Goal: Task Accomplishment & Management: Manage account settings

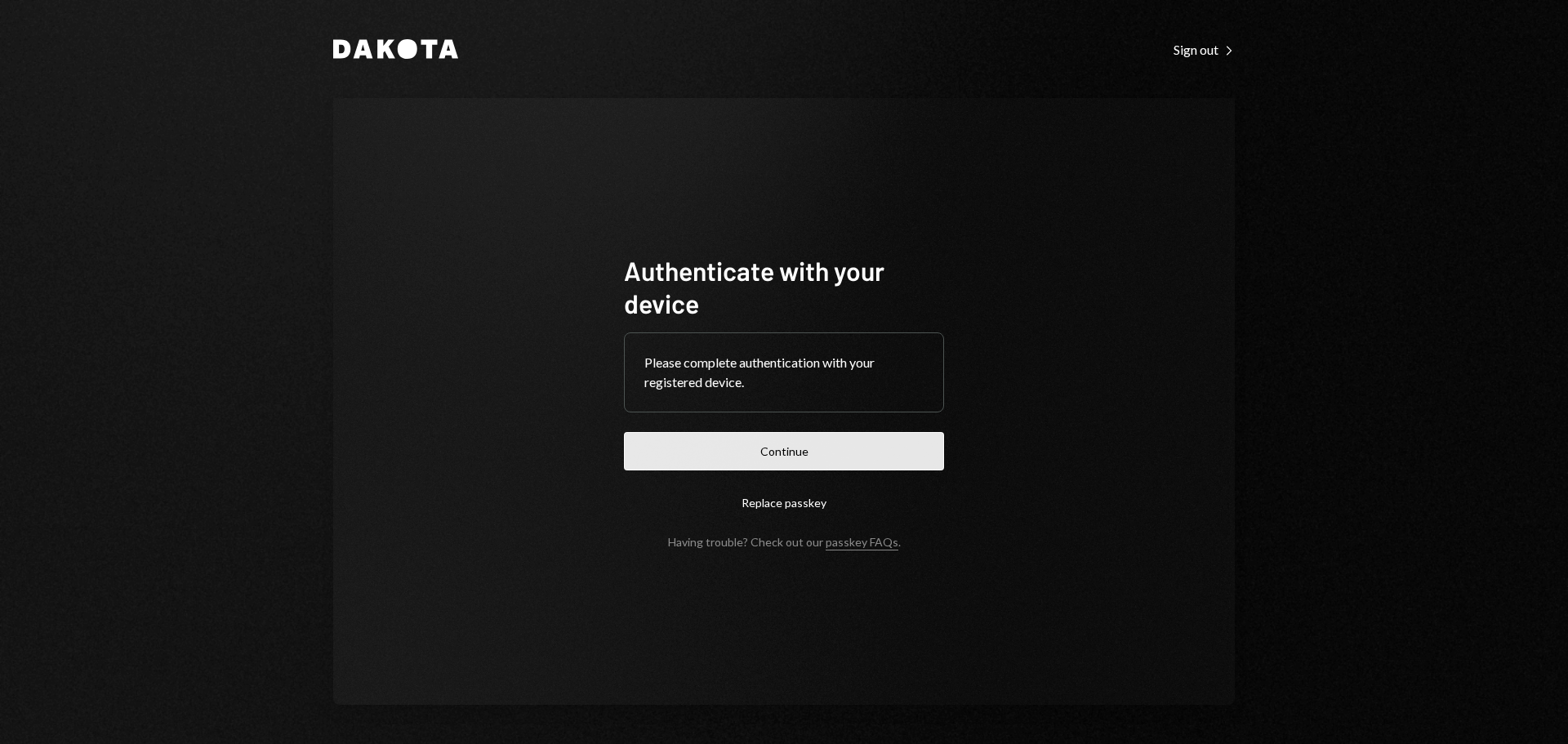
click at [811, 448] on button "Continue" at bounding box center [784, 451] width 320 height 39
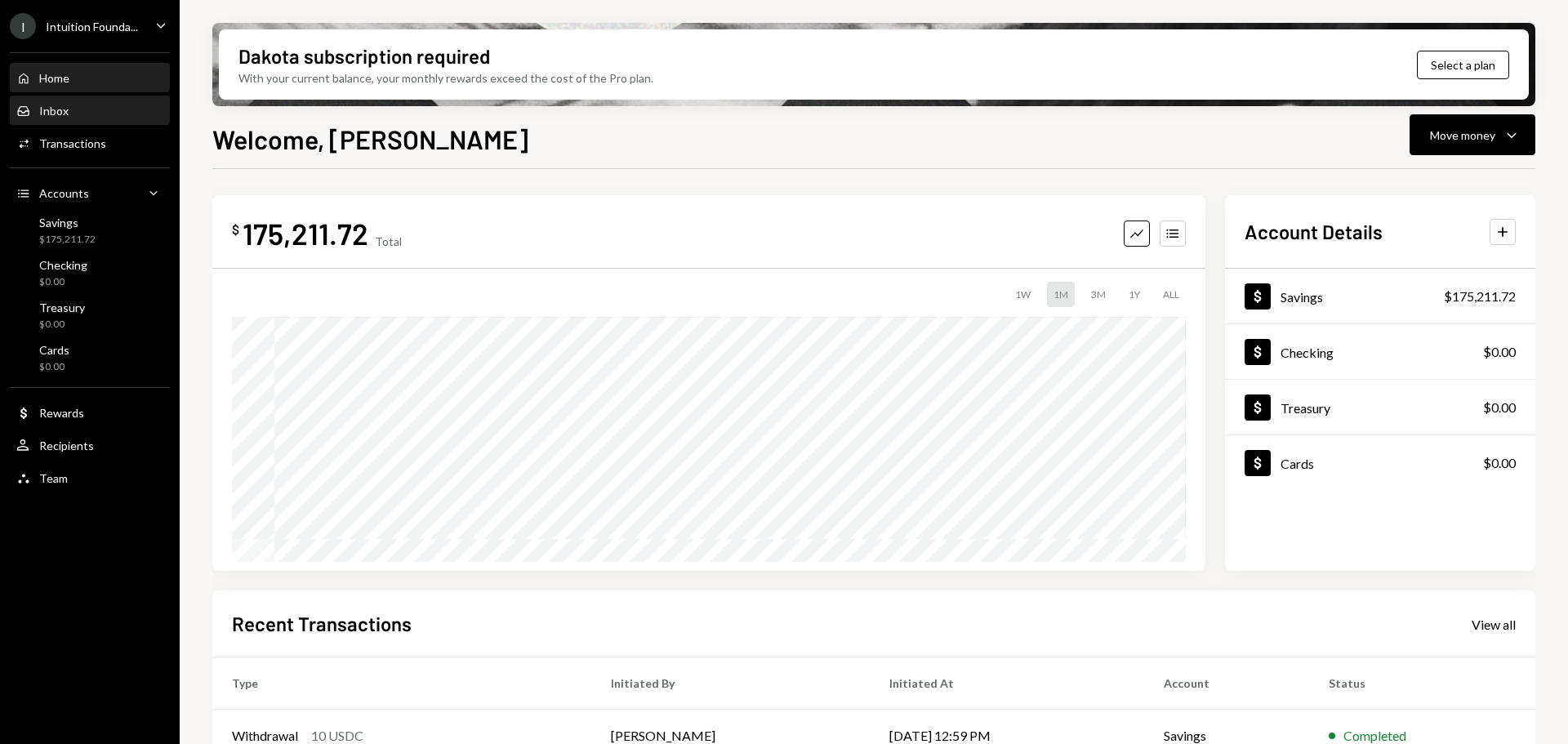
click at [95, 101] on div "Inbox Inbox" at bounding box center [89, 111] width 147 height 28
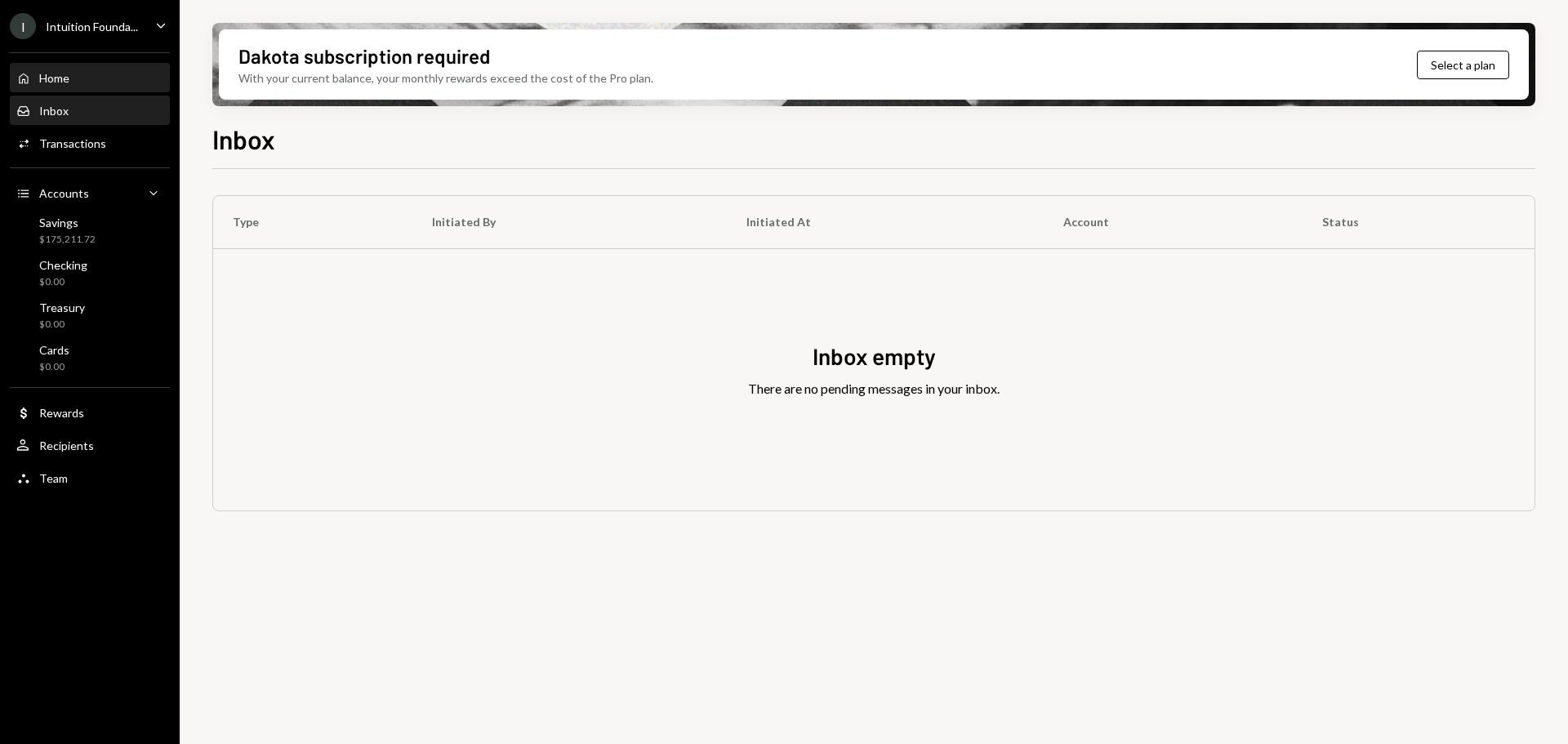
click at [70, 76] on div "Home" at bounding box center [54, 78] width 30 height 14
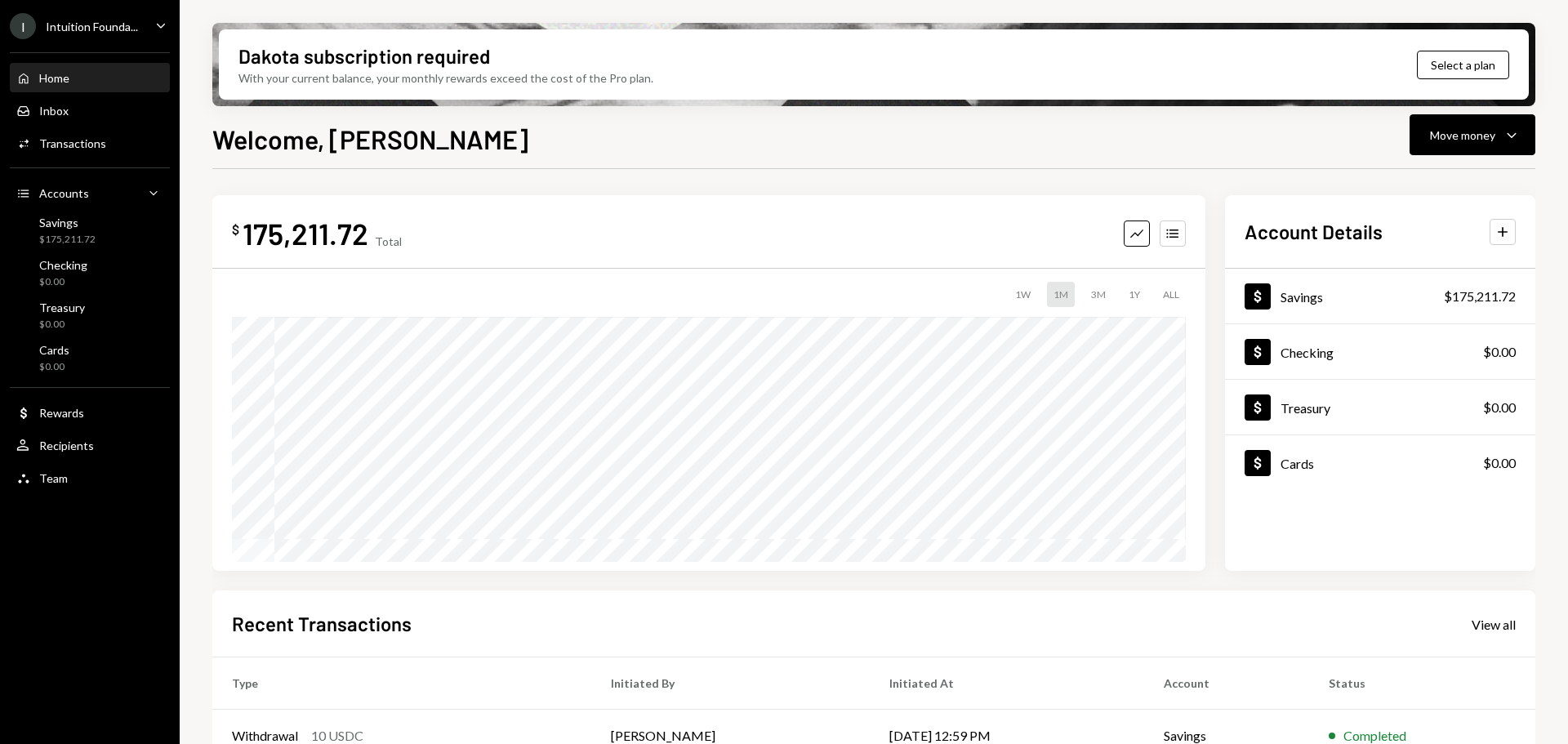
click at [82, 23] on div "Intuition Founda..." at bounding box center [92, 26] width 92 height 14
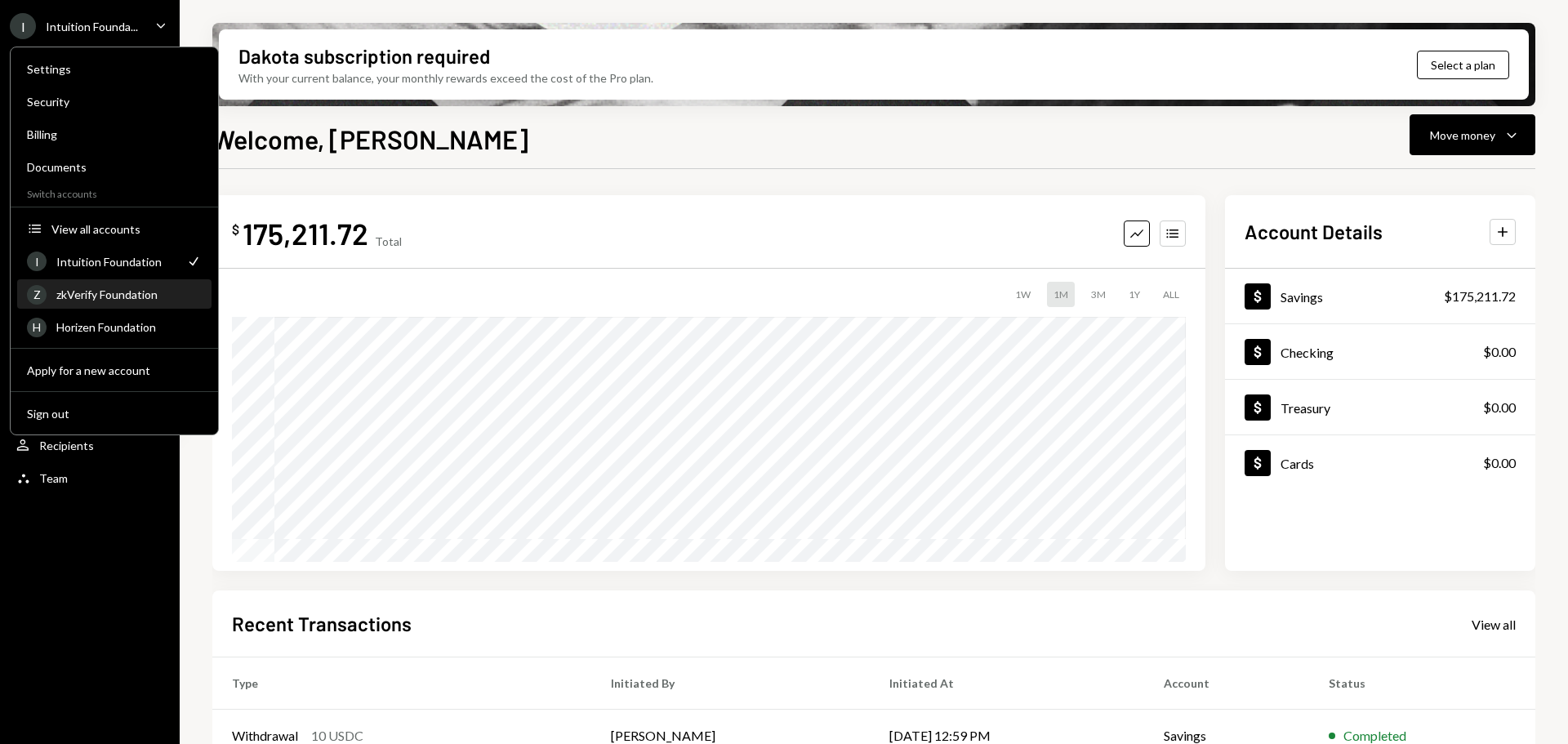
click at [101, 287] on div "Z zkVerify Foundation" at bounding box center [115, 295] width 175 height 28
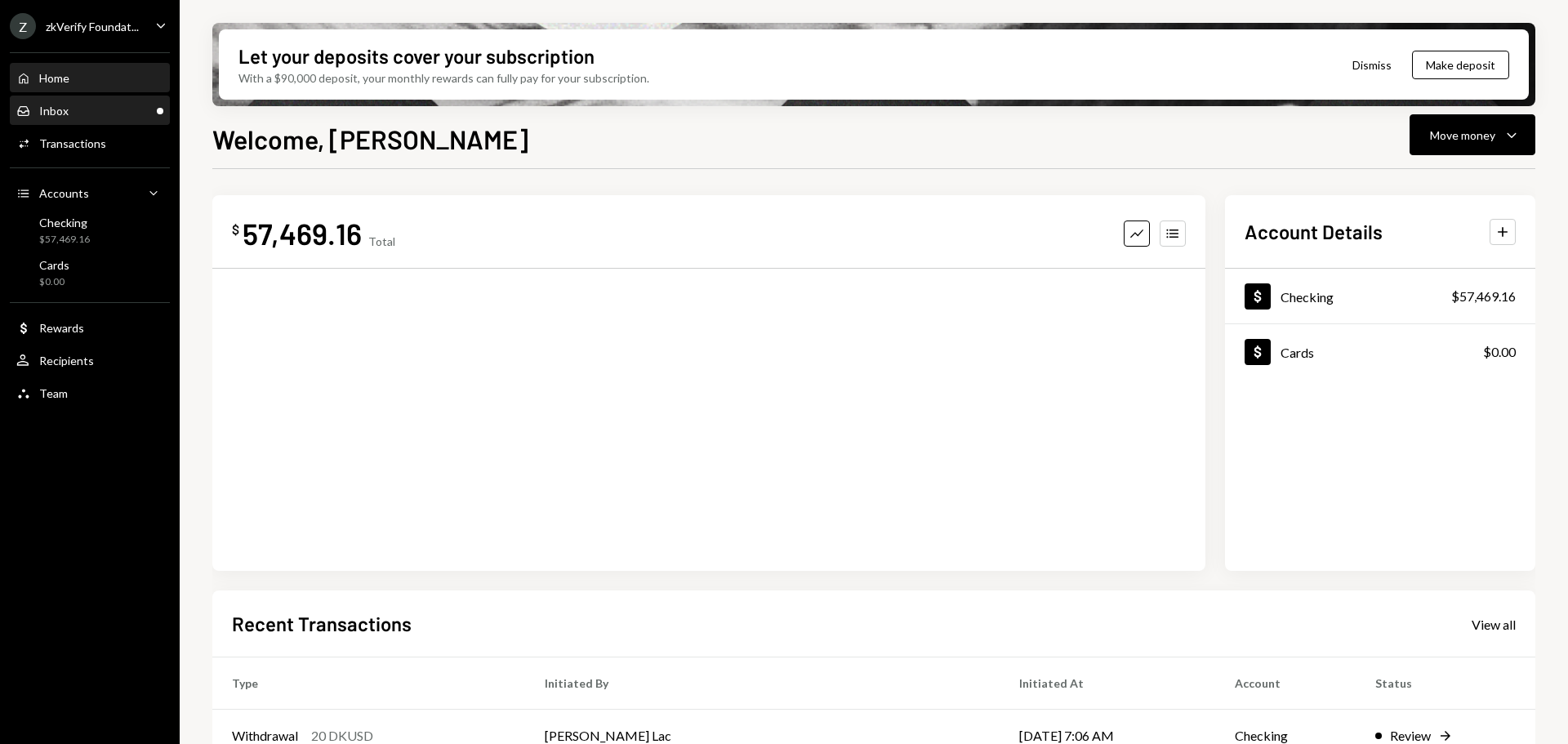
click at [117, 121] on div "Inbox Inbox" at bounding box center [89, 111] width 147 height 28
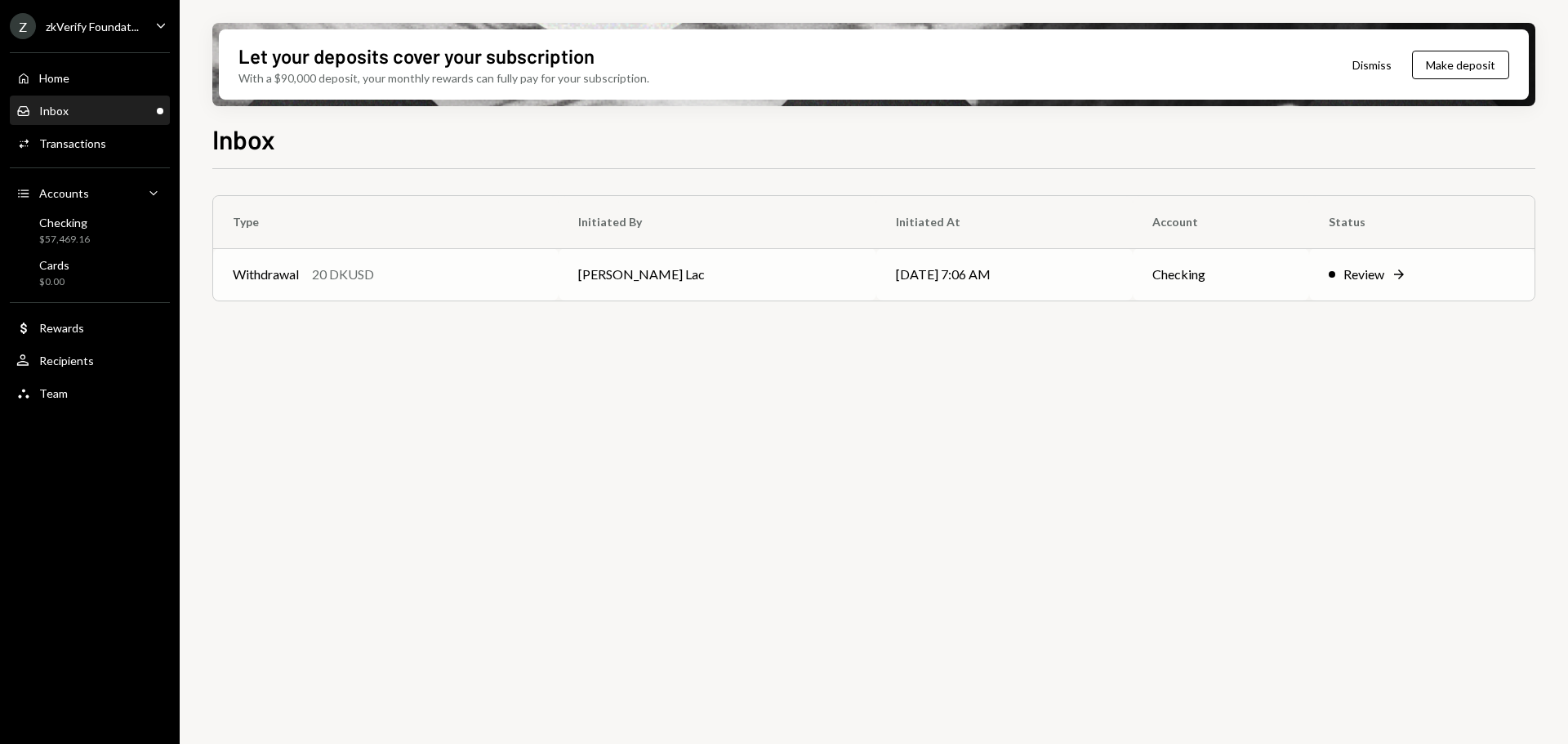
click at [477, 277] on div "Withdrawal 20 DKUSD" at bounding box center [386, 274] width 306 height 20
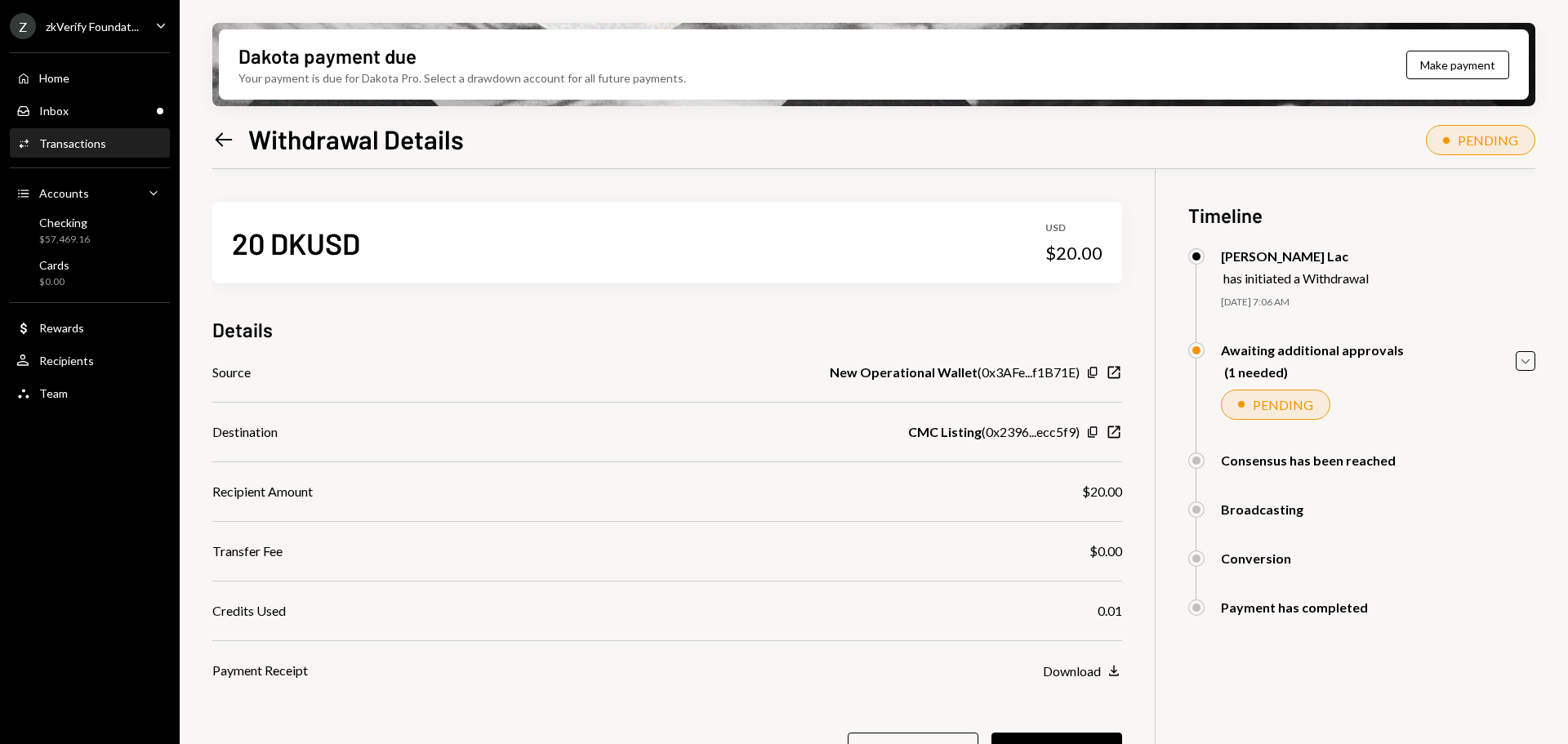
scroll to position [131, 0]
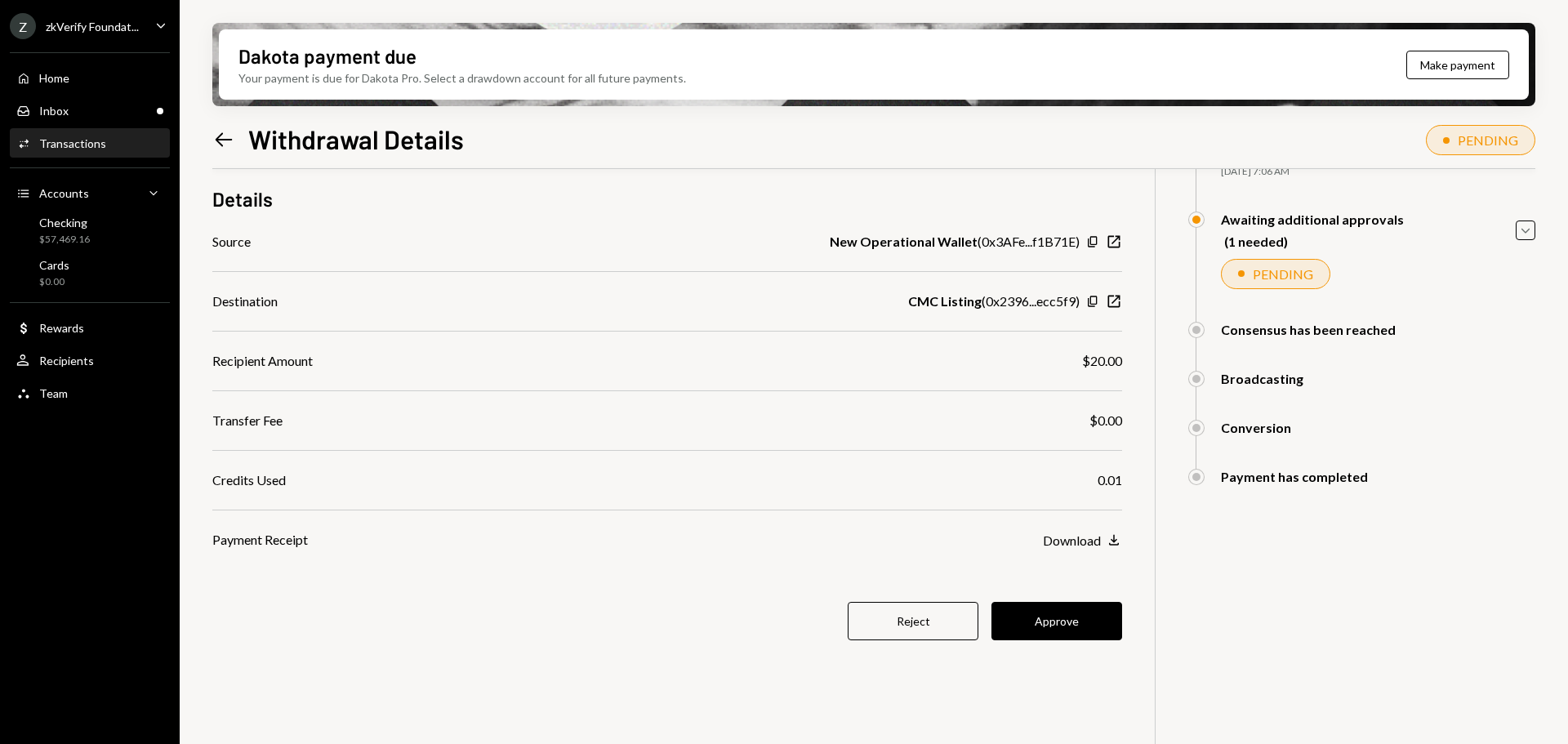
click at [1070, 617] on button "Approve" at bounding box center [1056, 621] width 131 height 39
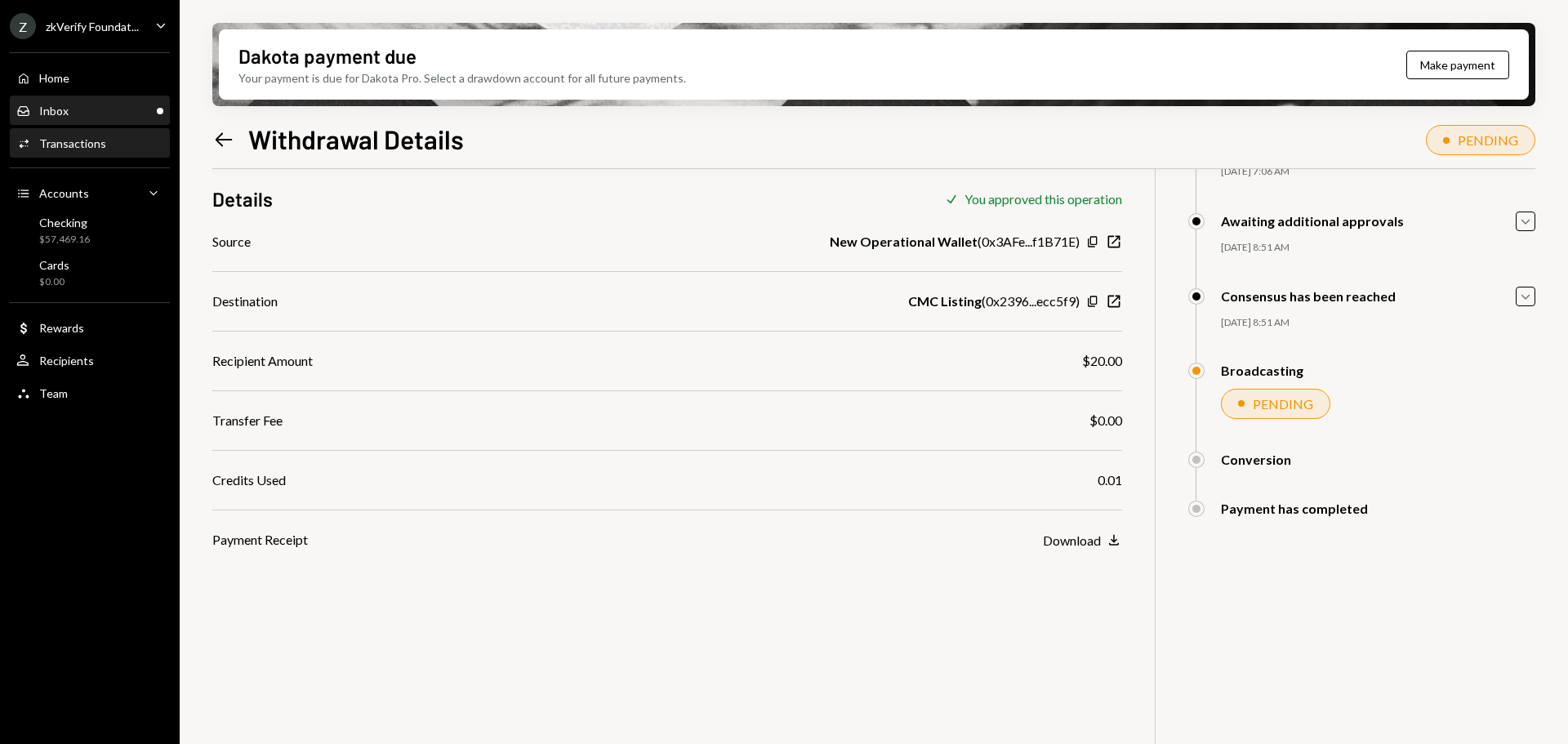
click at [76, 116] on div "Inbox Inbox" at bounding box center [89, 111] width 147 height 15
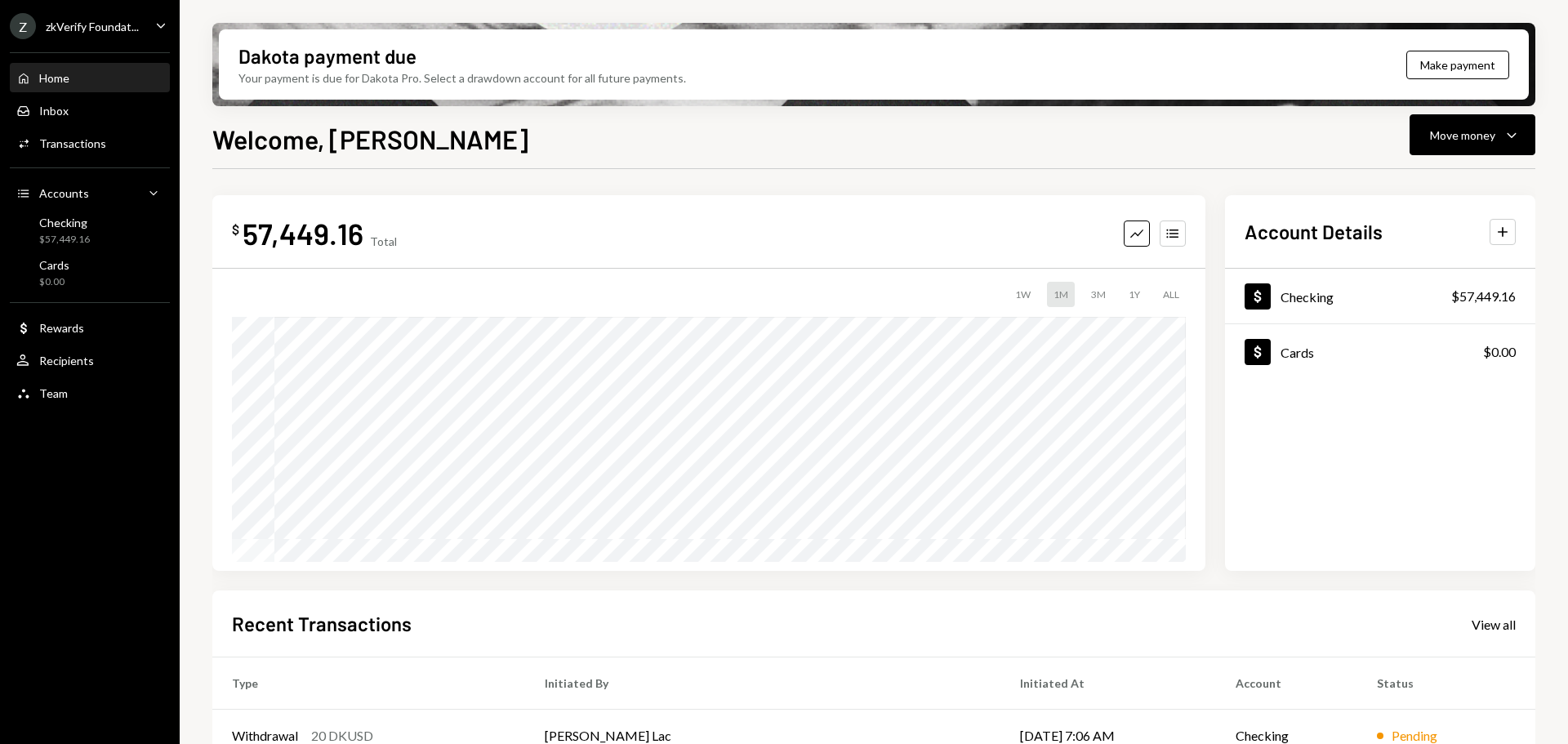
click at [96, 37] on div "Z zkVerify Foundat..." at bounding box center [73, 26] width 129 height 26
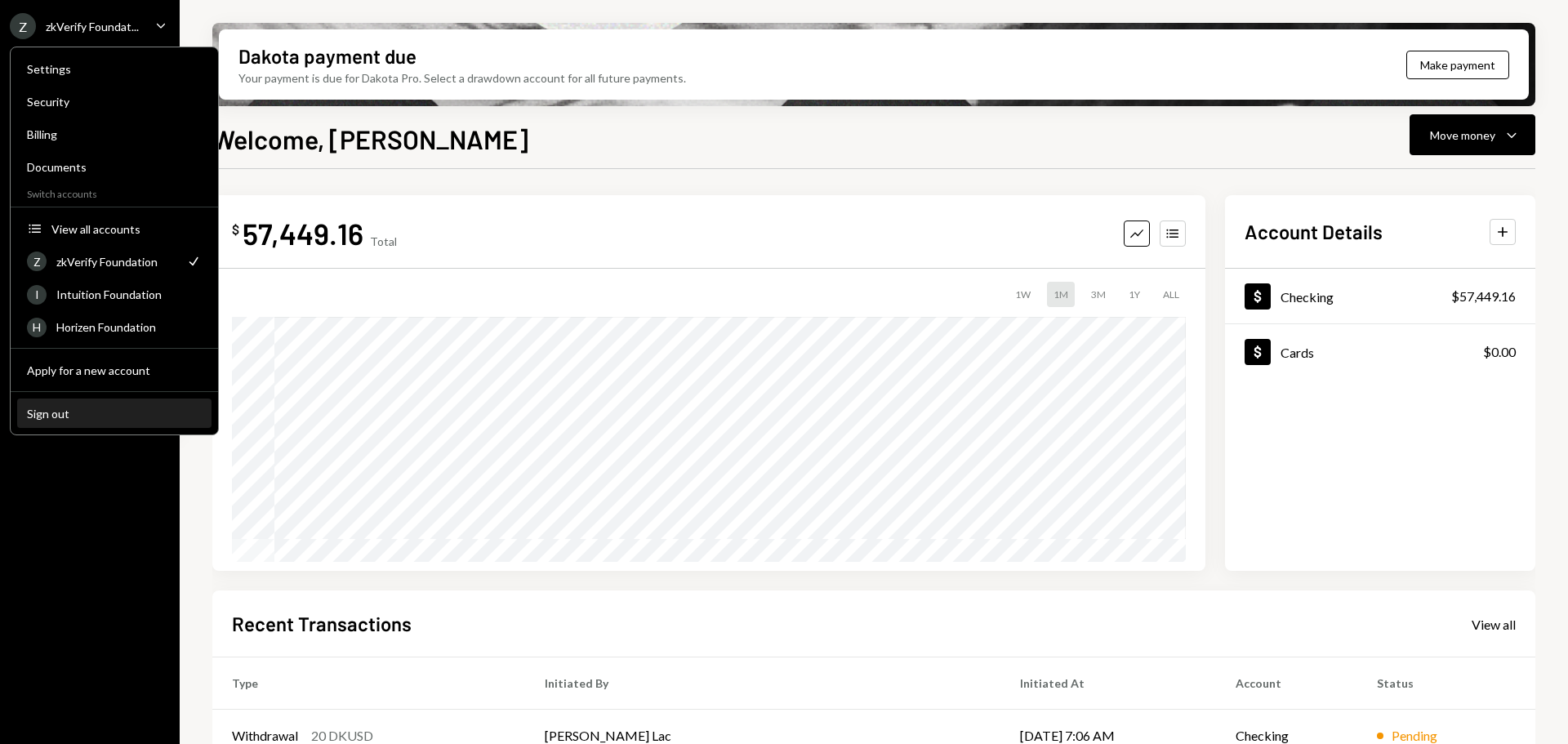
click at [97, 422] on button "Sign out" at bounding box center [114, 413] width 194 height 29
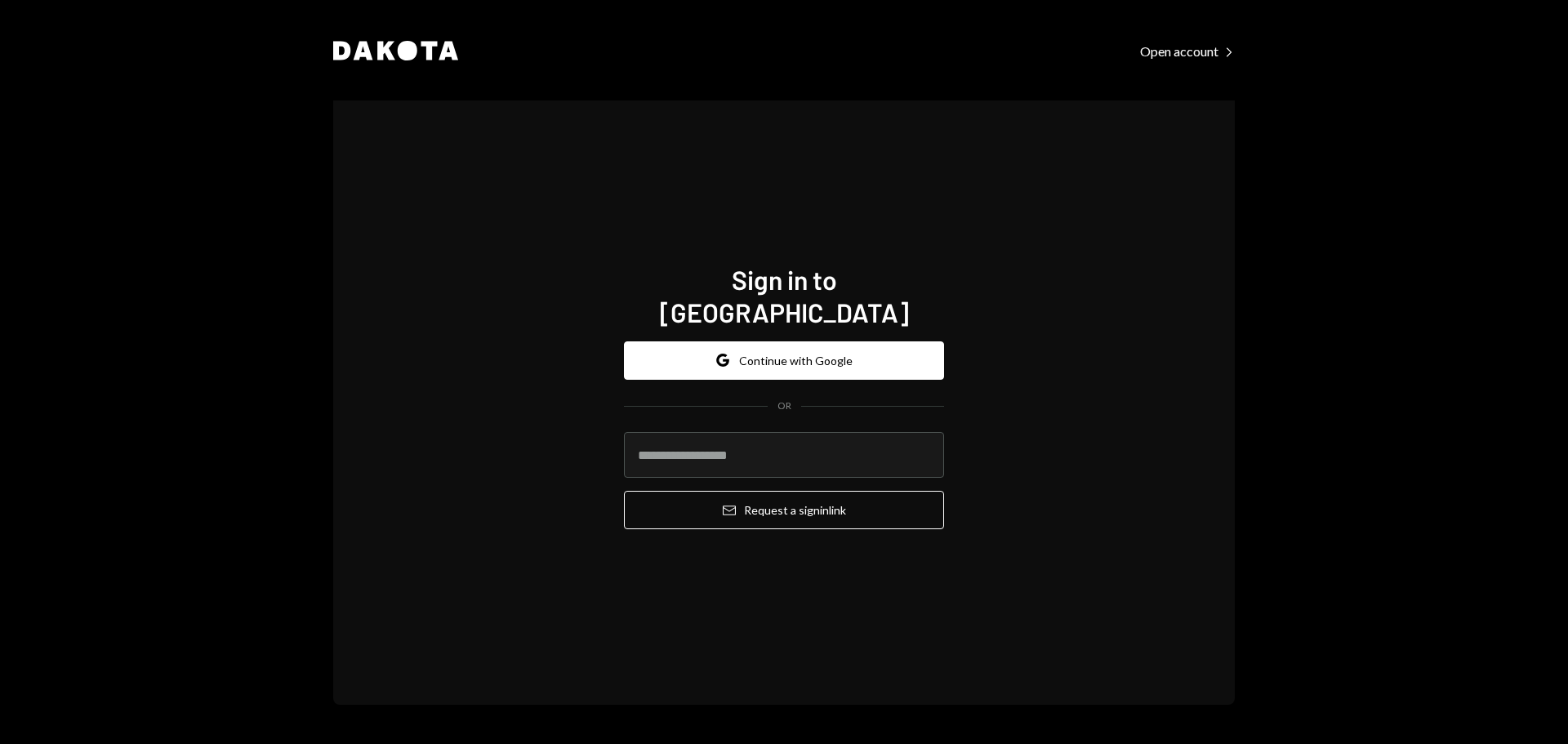
type input "**********"
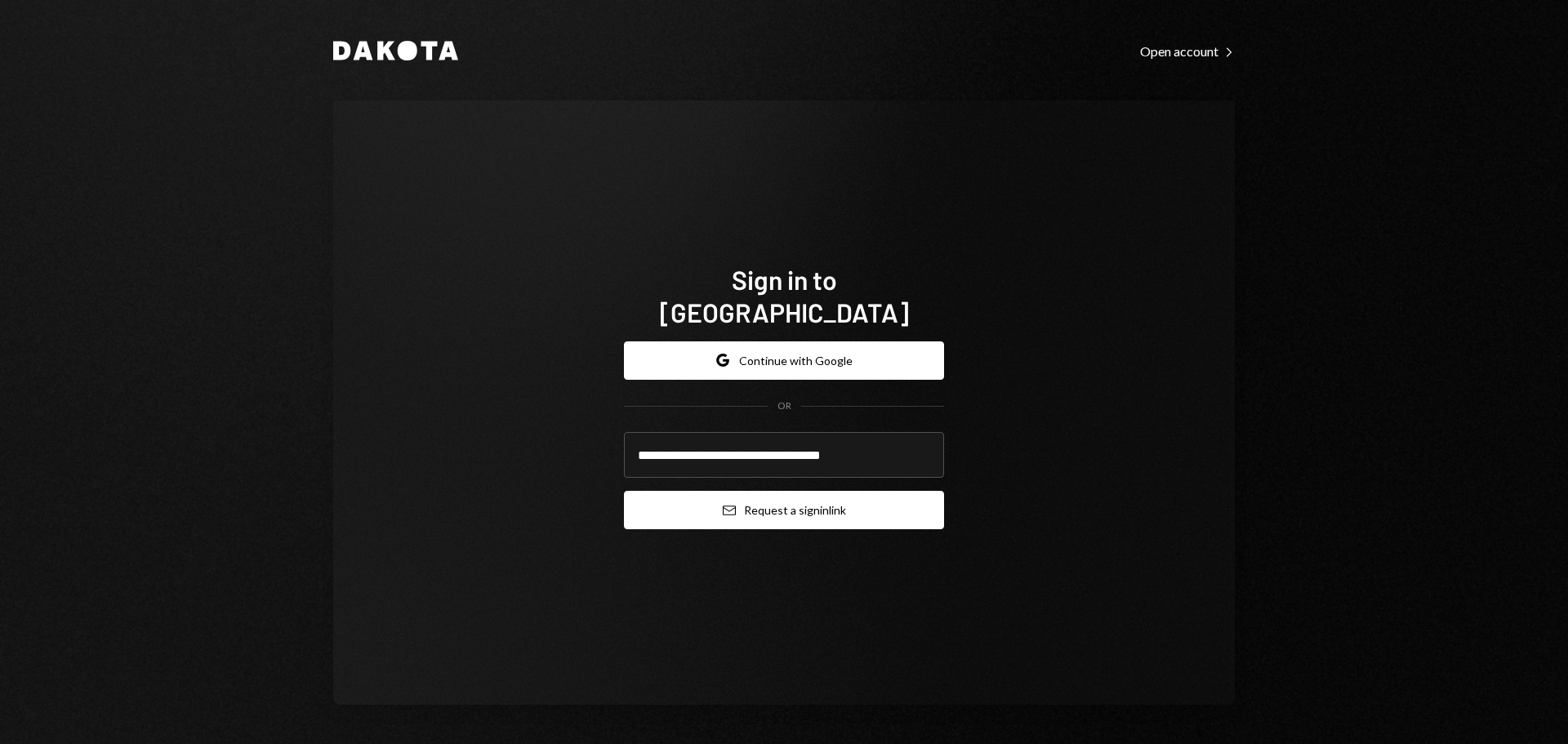
click at [837, 499] on button "Email Request a sign in link" at bounding box center [784, 509] width 320 height 39
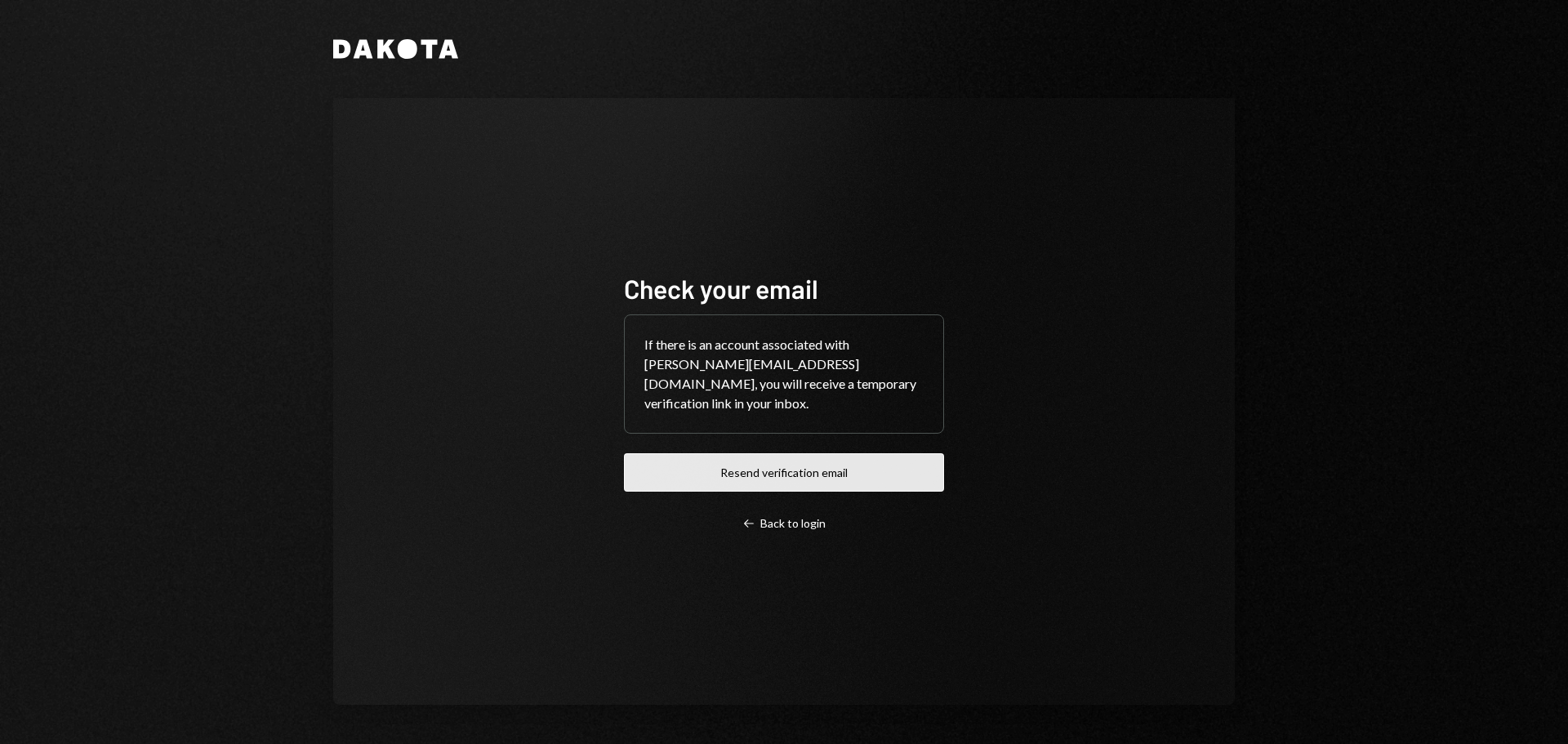
click at [838, 481] on button "Resend verification email" at bounding box center [784, 472] width 320 height 39
